Goal: Information Seeking & Learning: Learn about a topic

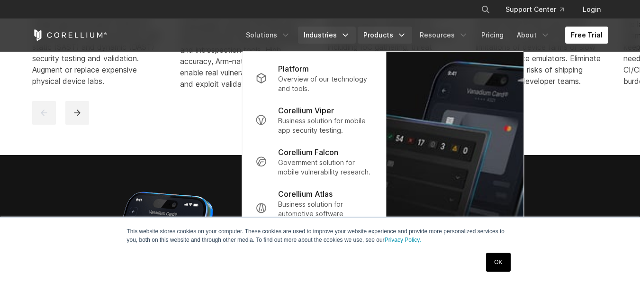
click at [318, 38] on link "Industries" at bounding box center [327, 35] width 58 height 17
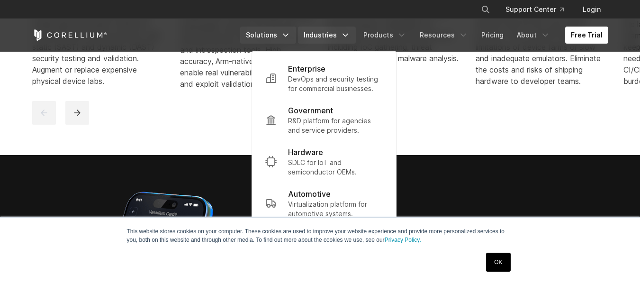
click at [262, 34] on link "Solutions" at bounding box center [268, 35] width 56 height 17
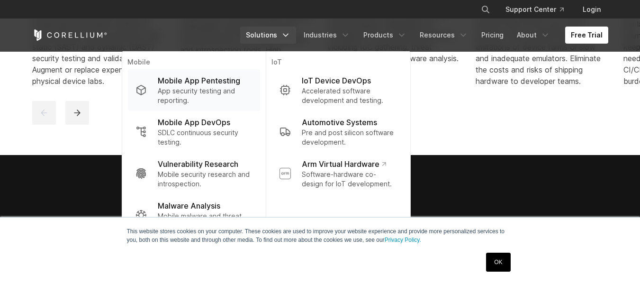
click at [199, 86] on p "Mobile App Pentesting" at bounding box center [199, 80] width 82 height 11
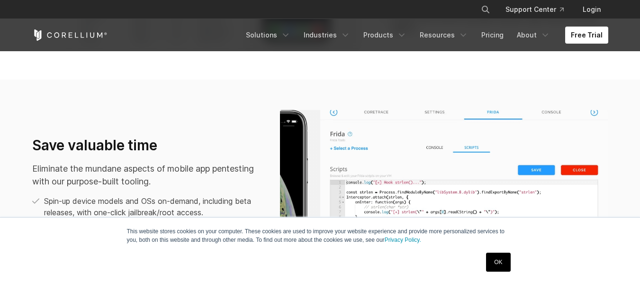
scroll to position [568, 0]
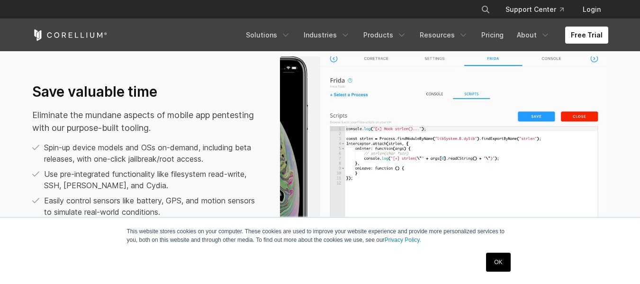
click at [503, 261] on link "OK" at bounding box center [498, 262] width 24 height 19
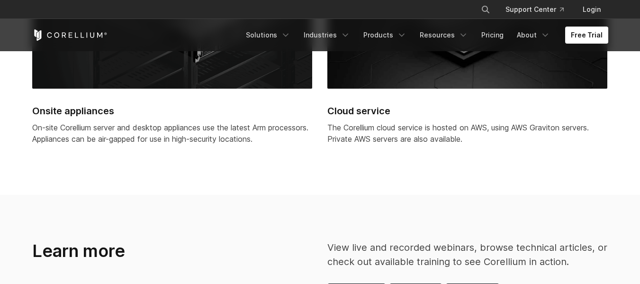
scroll to position [2463, 0]
